Goal: Information Seeking & Learning: Learn about a topic

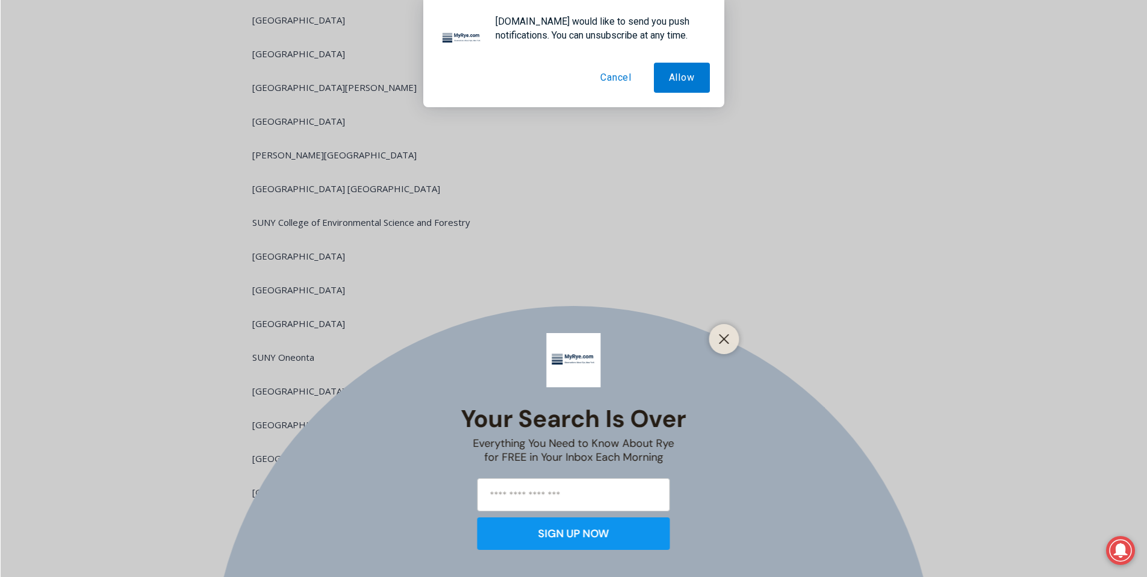
scroll to position [3438, 0]
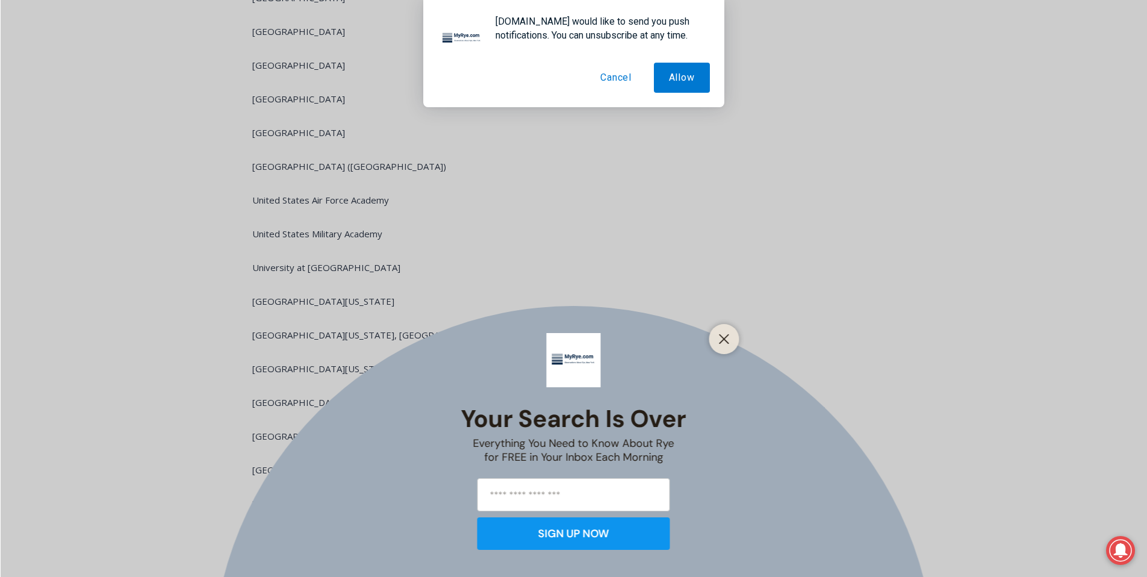
click at [626, 78] on button "Cancel" at bounding box center [615, 78] width 61 height 30
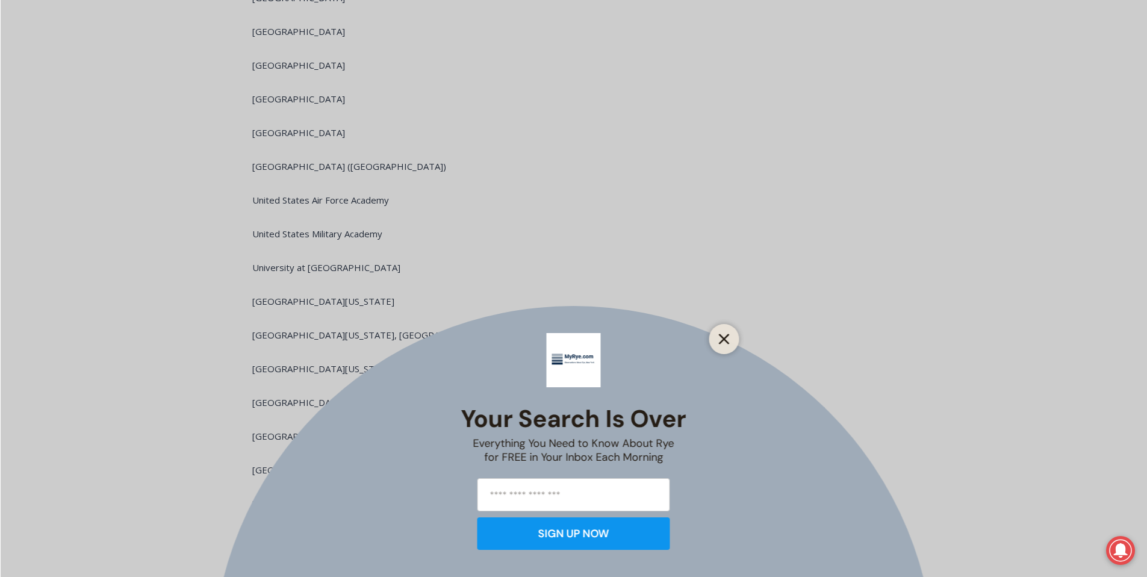
click at [719, 335] on icon "Close" at bounding box center [724, 339] width 11 height 11
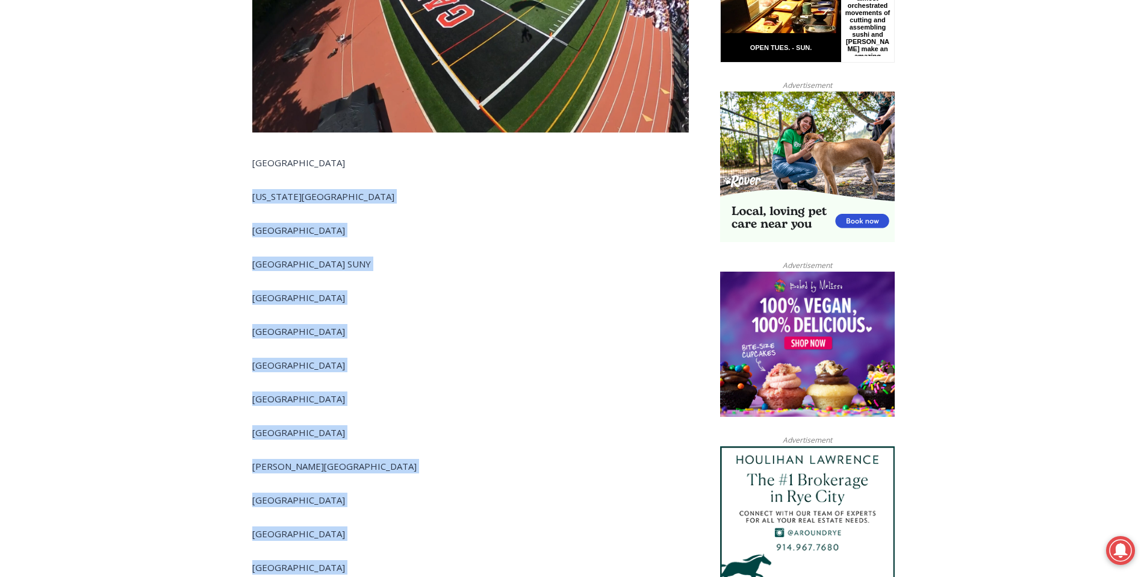
scroll to position [488, 0]
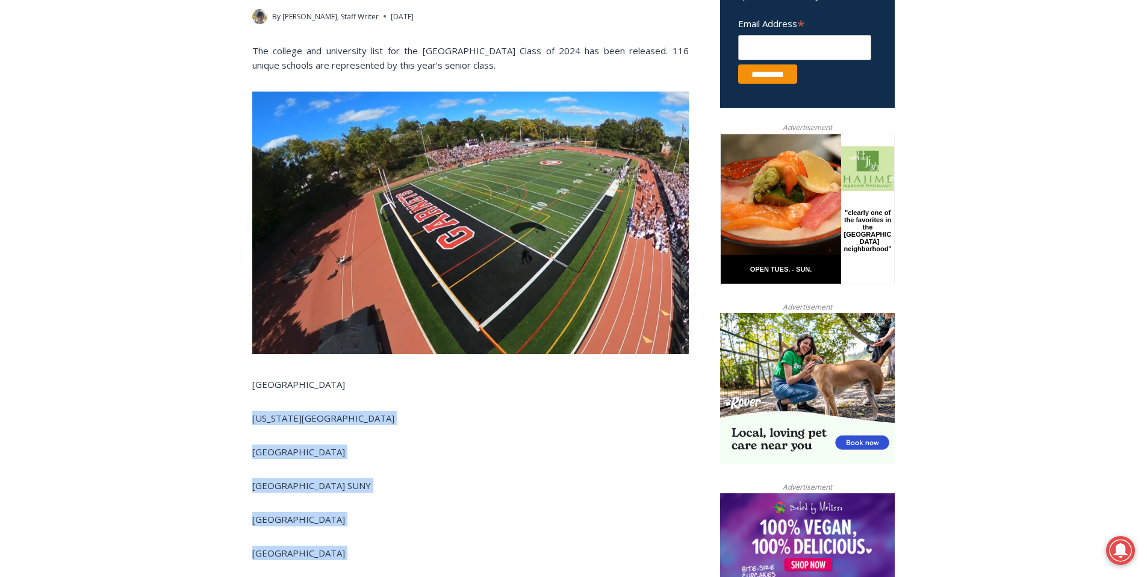
drag, startPoint x: 317, startPoint y: 405, endPoint x: 152, endPoint y: 399, distance: 165.7
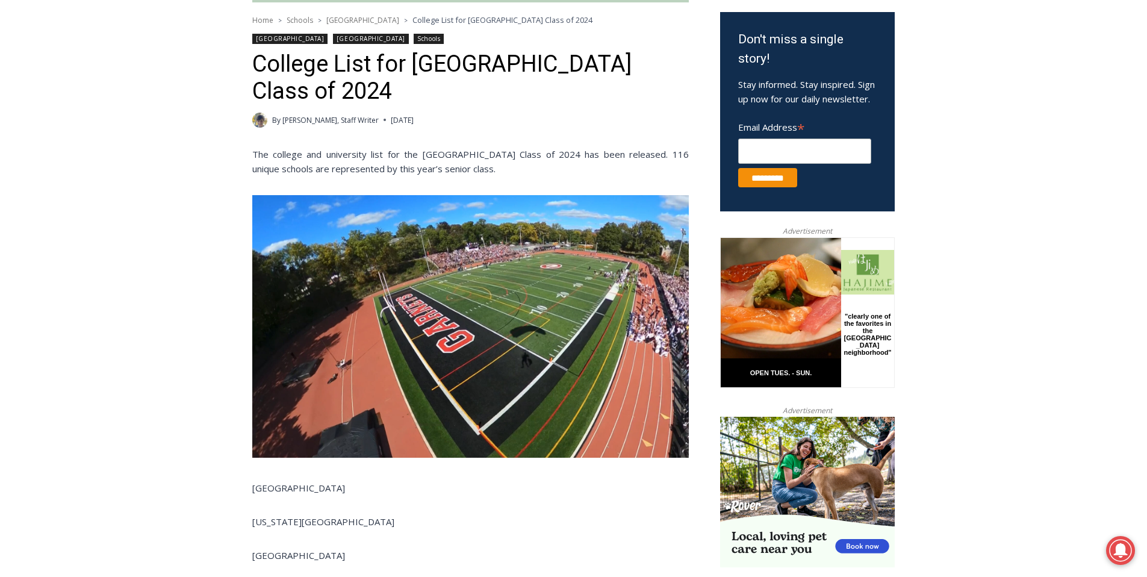
scroll to position [316, 0]
